Goal: Transaction & Acquisition: Purchase product/service

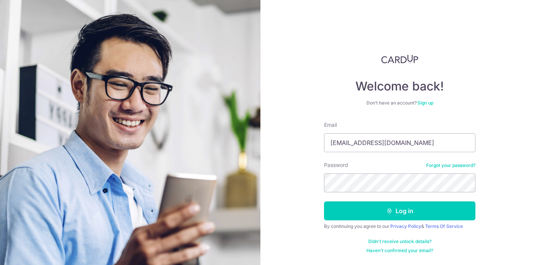
type input "[EMAIL_ADDRESS][DOMAIN_NAME]"
click at [399, 211] on button "Log in" at bounding box center [399, 210] width 151 height 19
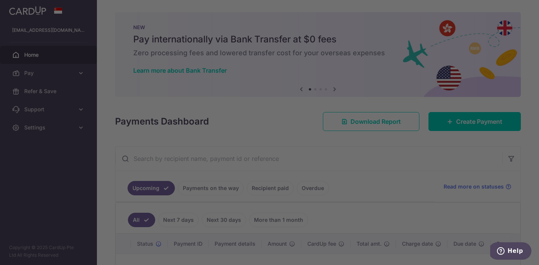
click at [381, 23] on div at bounding box center [272, 133] width 544 height 267
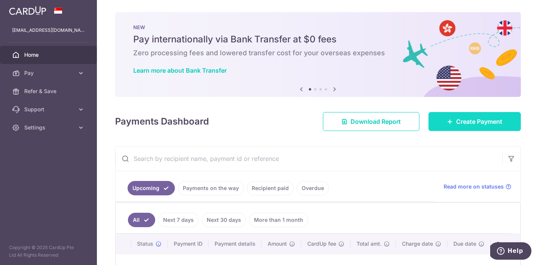
click at [474, 121] on span "Create Payment" at bounding box center [479, 121] width 46 height 9
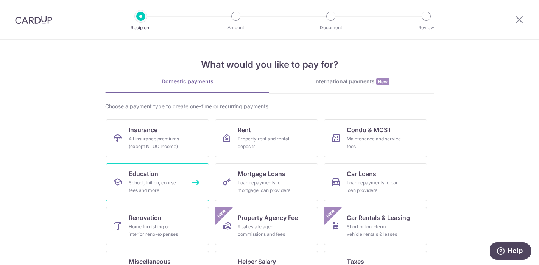
click at [175, 175] on link "Education School, tuition, course fees and more" at bounding box center [157, 182] width 103 height 38
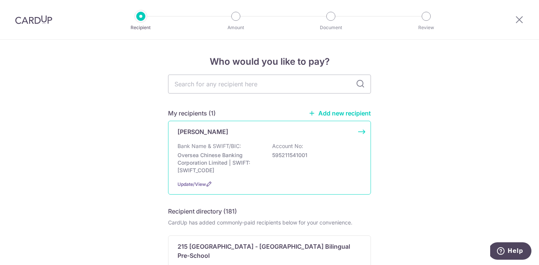
click at [310, 158] on div "Bank Name & SWIFT/BIC: Oversea Chinese Banking Corporation Limited | SWIFT: OCB…" at bounding box center [269, 158] width 184 height 32
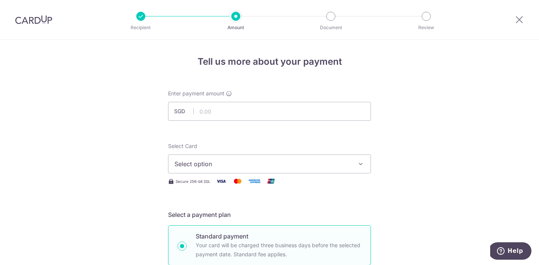
click at [362, 169] on button "Select option" at bounding box center [269, 163] width 203 height 19
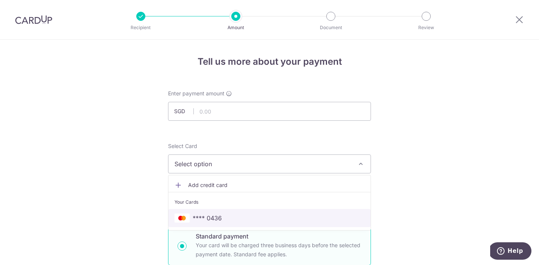
click at [256, 224] on link "**** 0436" at bounding box center [269, 218] width 202 height 18
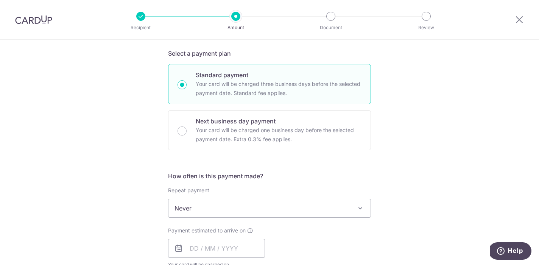
scroll to position [162, 0]
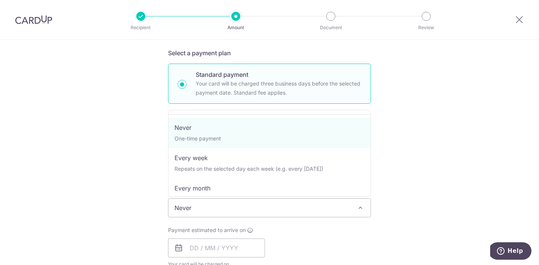
click at [263, 213] on span "Never" at bounding box center [269, 208] width 202 height 18
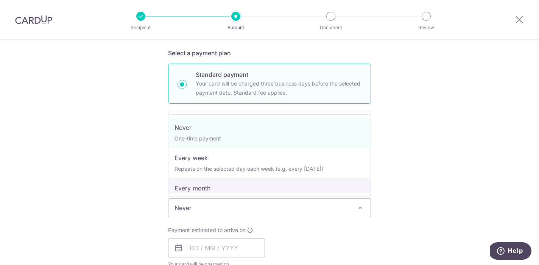
select select "3"
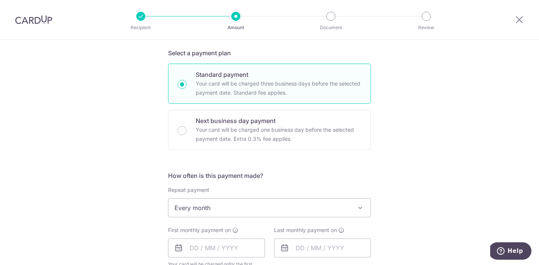
click at [313, 178] on h5 "How often is this payment made?" at bounding box center [269, 175] width 203 height 9
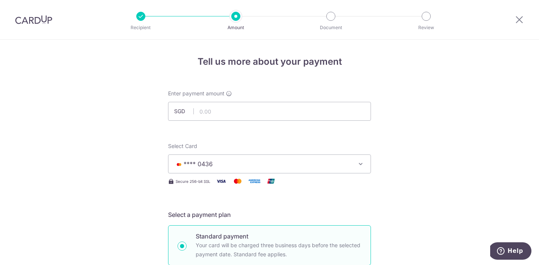
scroll to position [0, 0]
click at [238, 118] on input "text" at bounding box center [269, 111] width 203 height 19
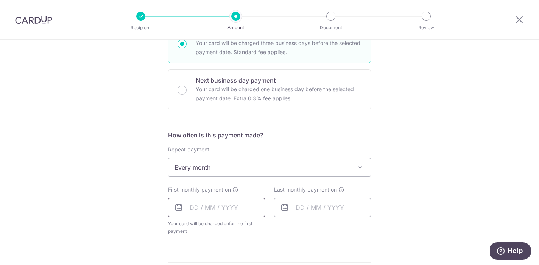
scroll to position [210, 0]
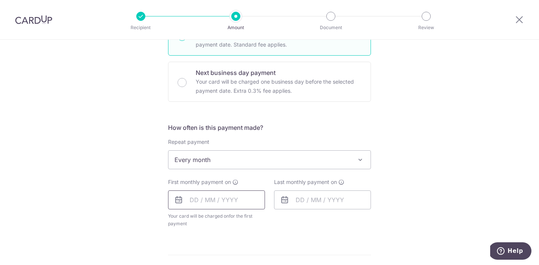
type input "2,321.45"
click at [196, 198] on input "text" at bounding box center [216, 199] width 97 height 19
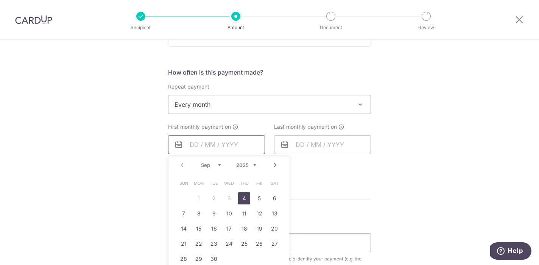
scroll to position [270, 0]
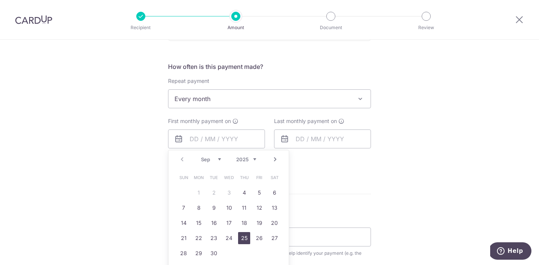
click at [246, 239] on link "25" at bounding box center [244, 238] width 12 height 12
type input "25/09/2025"
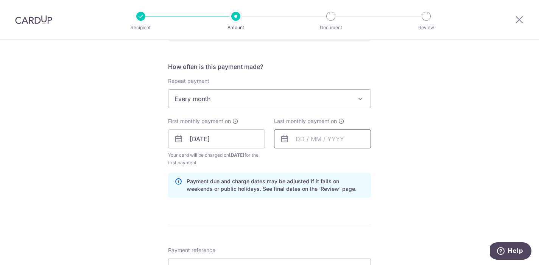
click at [297, 141] on input "text" at bounding box center [322, 138] width 97 height 19
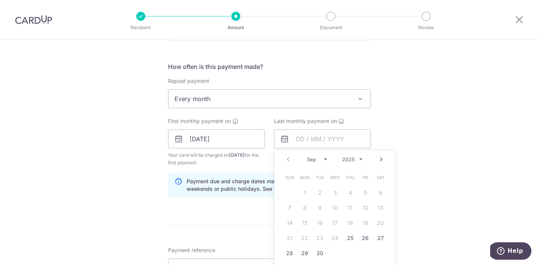
click at [381, 161] on link "Next" at bounding box center [380, 159] width 9 height 9
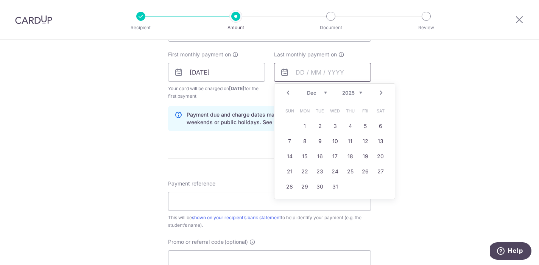
scroll to position [341, 0]
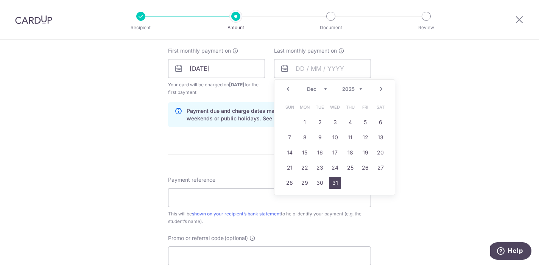
click at [332, 181] on link "31" at bounding box center [335, 183] width 12 height 12
type input "31/12/2025"
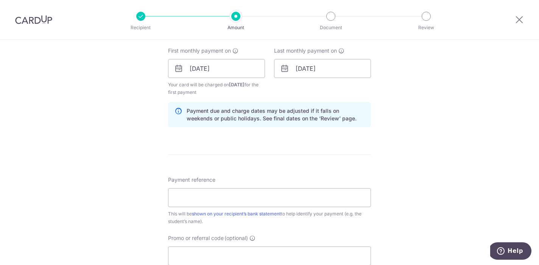
click at [461, 171] on div "Tell us more about your payment Enter payment amount SGD 2,321.45 2321.45 Selec…" at bounding box center [269, 60] width 539 height 723
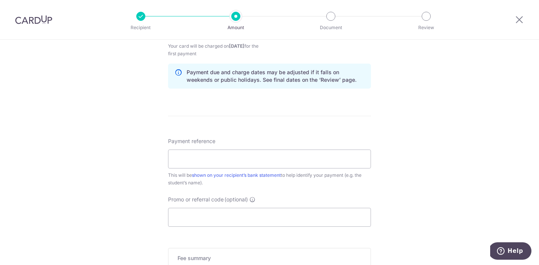
scroll to position [387, 0]
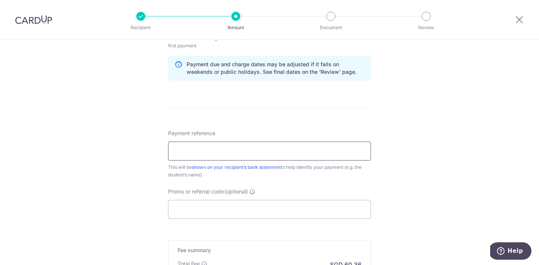
click at [281, 151] on input "Payment reference" at bounding box center [269, 150] width 203 height 19
type input "M"
type input "Kasper Ong Kai Yi"
click at [268, 214] on input "Promo or referral code (optional)" at bounding box center [269, 209] width 203 height 19
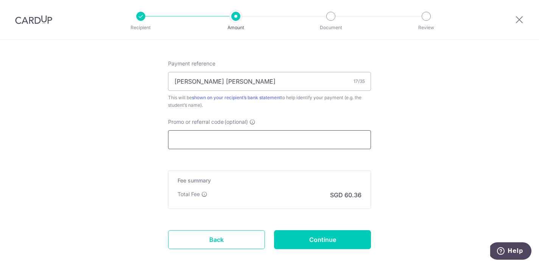
scroll to position [476, 0]
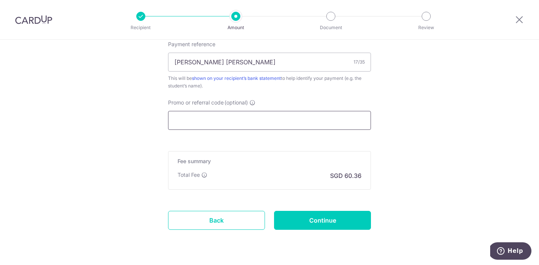
click at [252, 118] on input "Promo or referral code (optional)" at bounding box center [269, 120] width 203 height 19
paste input "OCBC90NMC"
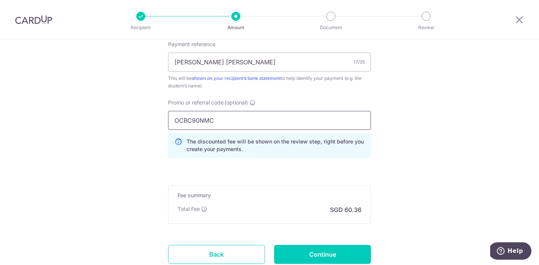
type input "OCBC90NMC"
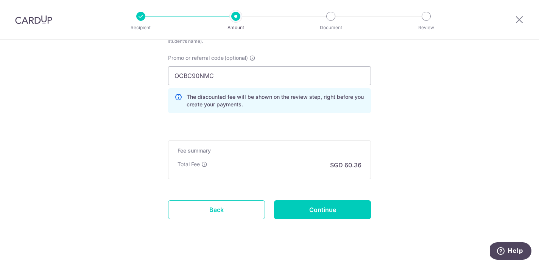
scroll to position [526, 0]
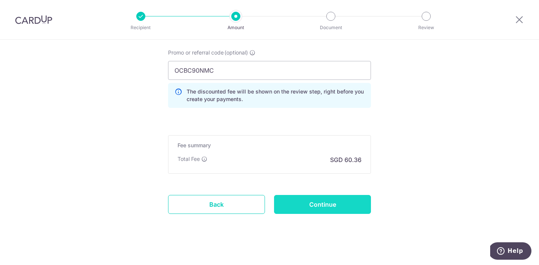
click at [359, 204] on input "Continue" at bounding box center [322, 204] width 97 height 19
type input "Create Schedule"
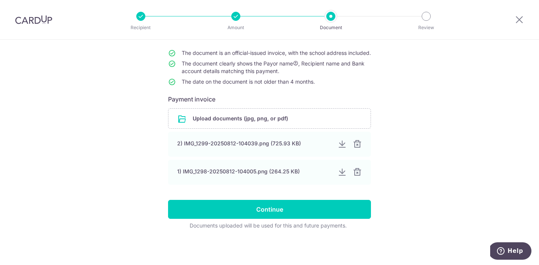
scroll to position [73, 0]
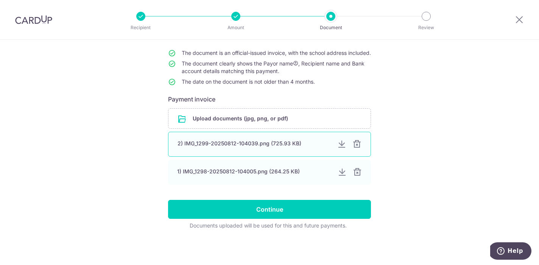
click at [281, 151] on div "2) IMG_1299-20250812-104039.png (725.93 KB)" at bounding box center [269, 144] width 203 height 25
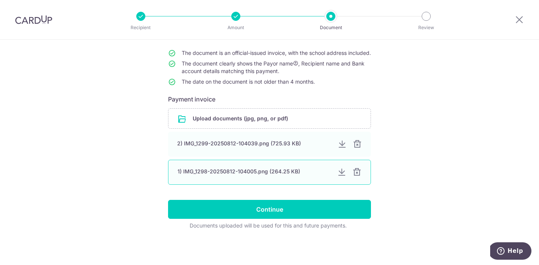
click at [271, 175] on div "1) IMG_1298-20250812-104005.png (264.25 KB)" at bounding box center [254, 172] width 154 height 8
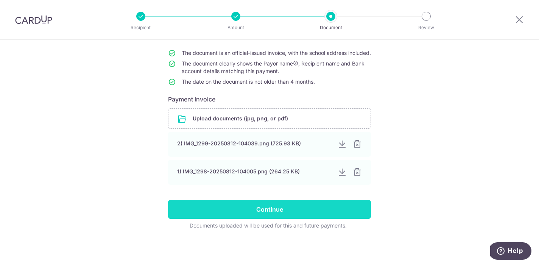
click at [275, 216] on input "Continue" at bounding box center [269, 209] width 203 height 19
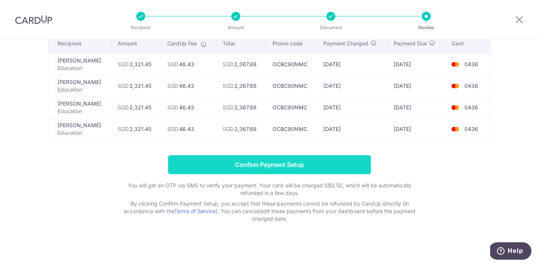
scroll to position [66, 0]
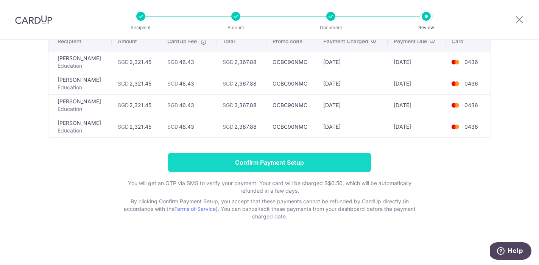
click at [310, 165] on input "Confirm Payment Setup" at bounding box center [269, 162] width 203 height 19
